Goal: Transaction & Acquisition: Download file/media

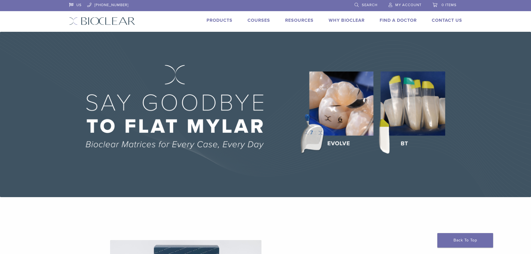
click at [407, 4] on span "My Account" at bounding box center [408, 5] width 26 height 4
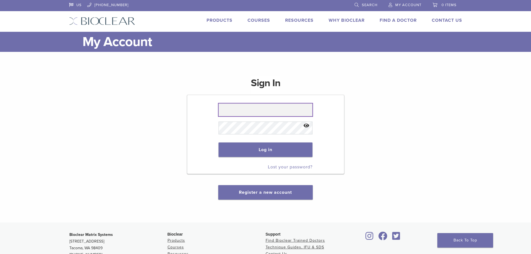
click at [236, 111] on input "text" at bounding box center [265, 109] width 94 height 13
type input "**********"
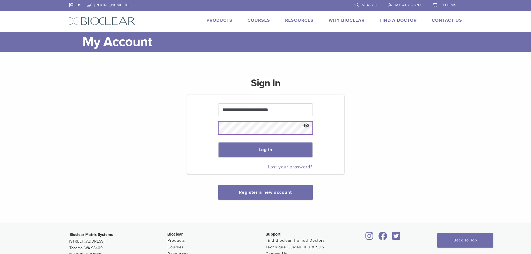
click at [218, 142] on button "Log in" at bounding box center [265, 149] width 94 height 14
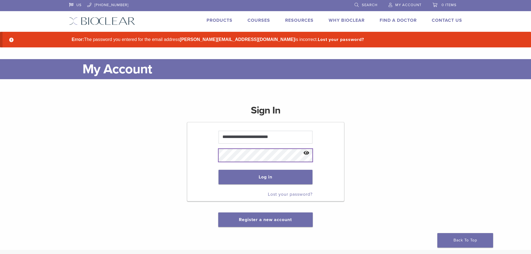
click at [218, 170] on button "Log in" at bounding box center [265, 177] width 94 height 14
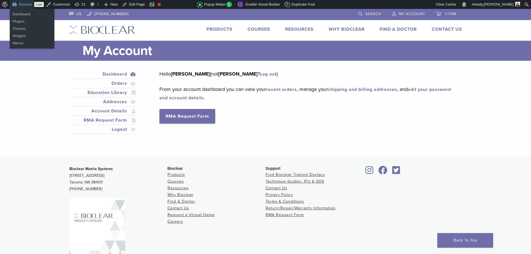
click at [17, 3] on link "Bioclear" at bounding box center [22, 4] width 25 height 9
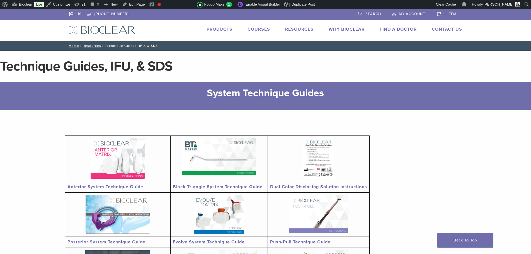
scroll to position [9, 0]
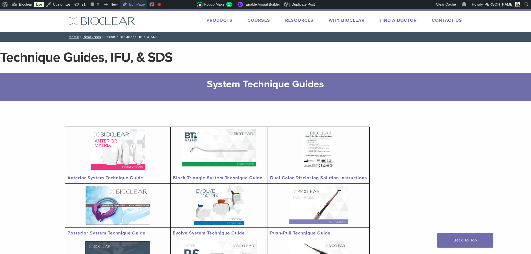
click at [135, 4] on link "Edit Page" at bounding box center [133, 4] width 27 height 9
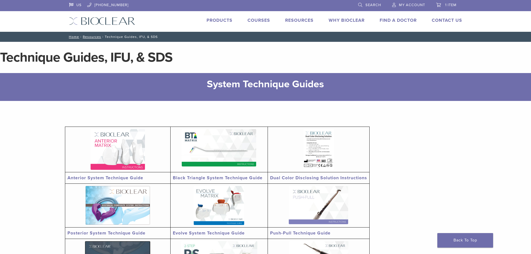
scroll to position [441, 0]
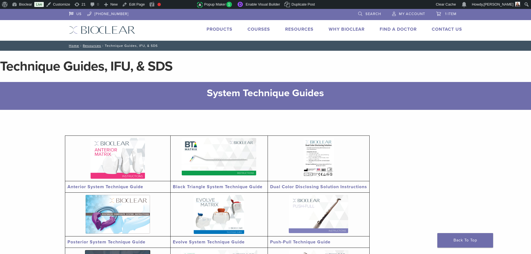
scroll to position [441, 0]
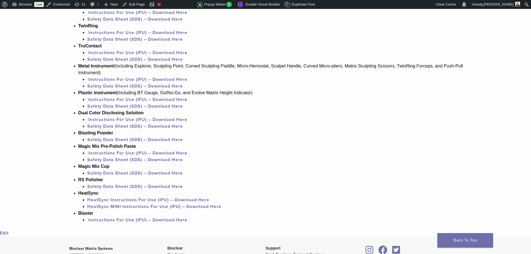
click at [123, 199] on link "HeatSync Instructions For Use (IFU) – Download Here" at bounding box center [148, 200] width 122 height 6
click at [119, 206] on link "HeatSync MINI Instructions For Use (IFU) – Download Here" at bounding box center [154, 207] width 134 height 6
